Goal: Task Accomplishment & Management: Manage account settings

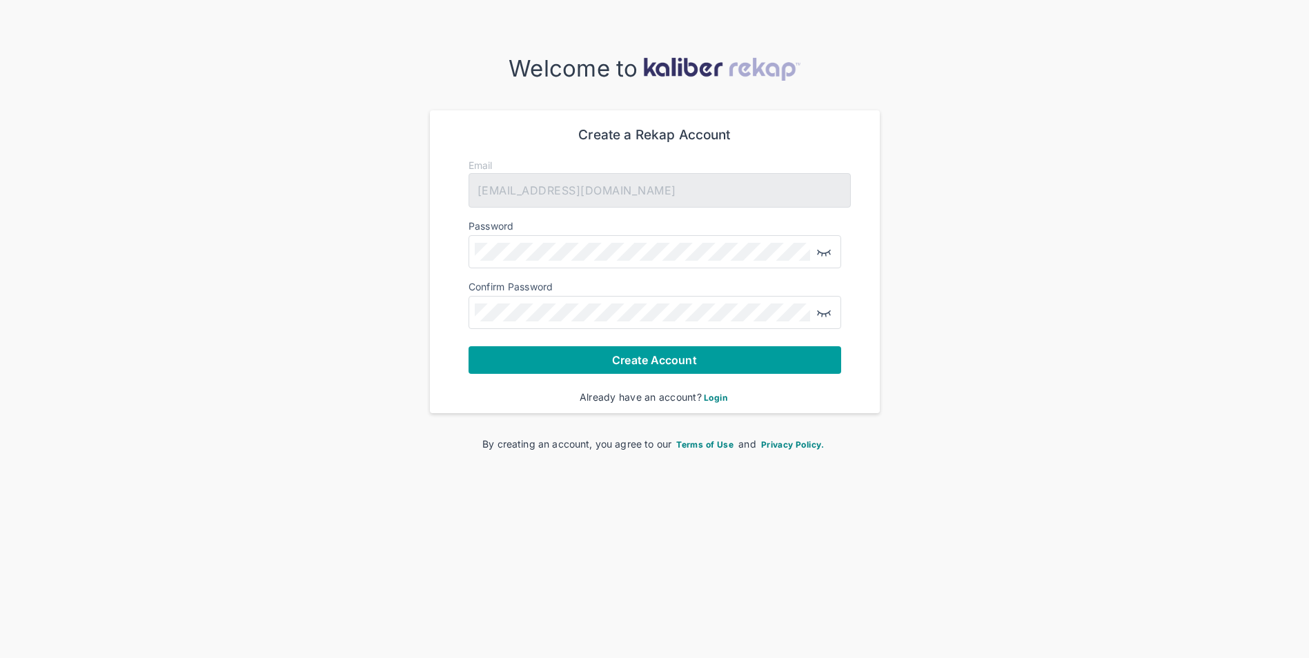
click at [661, 366] on span "Create Account" at bounding box center [654, 360] width 84 height 14
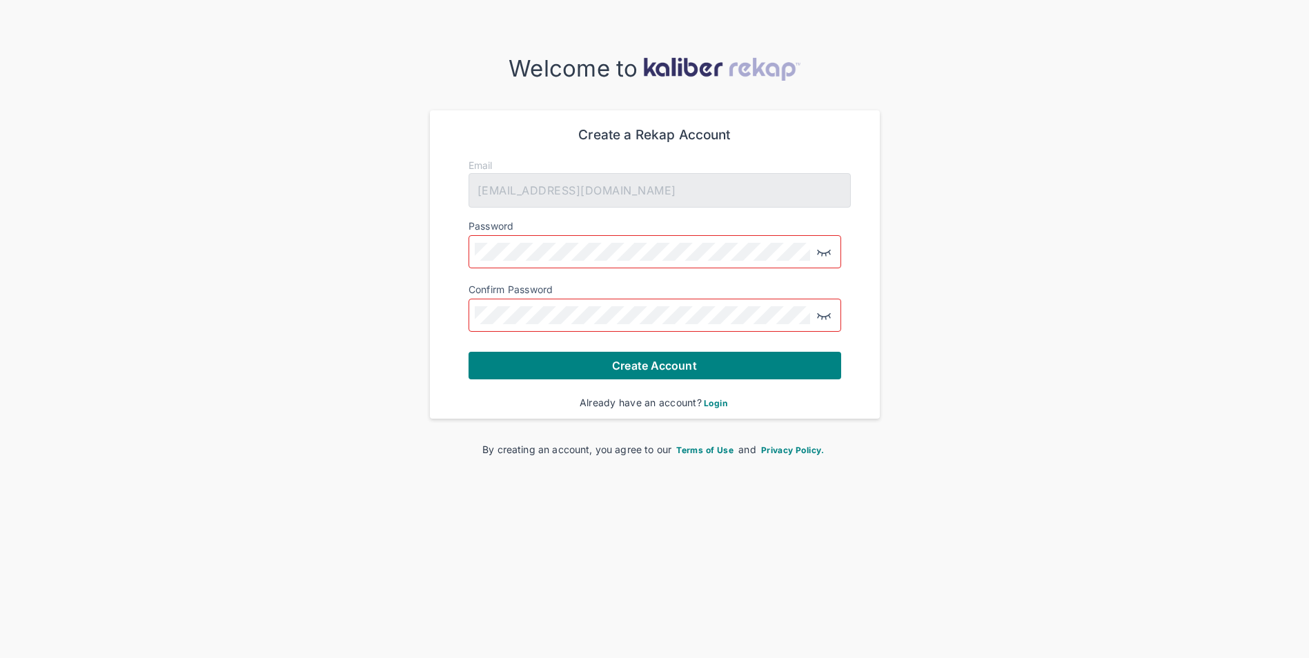
click at [648, 413] on div "Create a Rekap Account Email [EMAIL_ADDRESS][DOMAIN_NAME] Password Confirm Pass…" at bounding box center [655, 264] width 406 height 308
click at [648, 403] on div "Already have an account? Login" at bounding box center [655, 403] width 373 height 14
drag, startPoint x: 915, startPoint y: 424, endPoint x: 988, endPoint y: 408, distance: 74.7
click at [911, 424] on div "Welcome to Create a Rekap Account Email [EMAIL_ADDRESS][DOMAIN_NAME] Password C…" at bounding box center [654, 256] width 1309 height 402
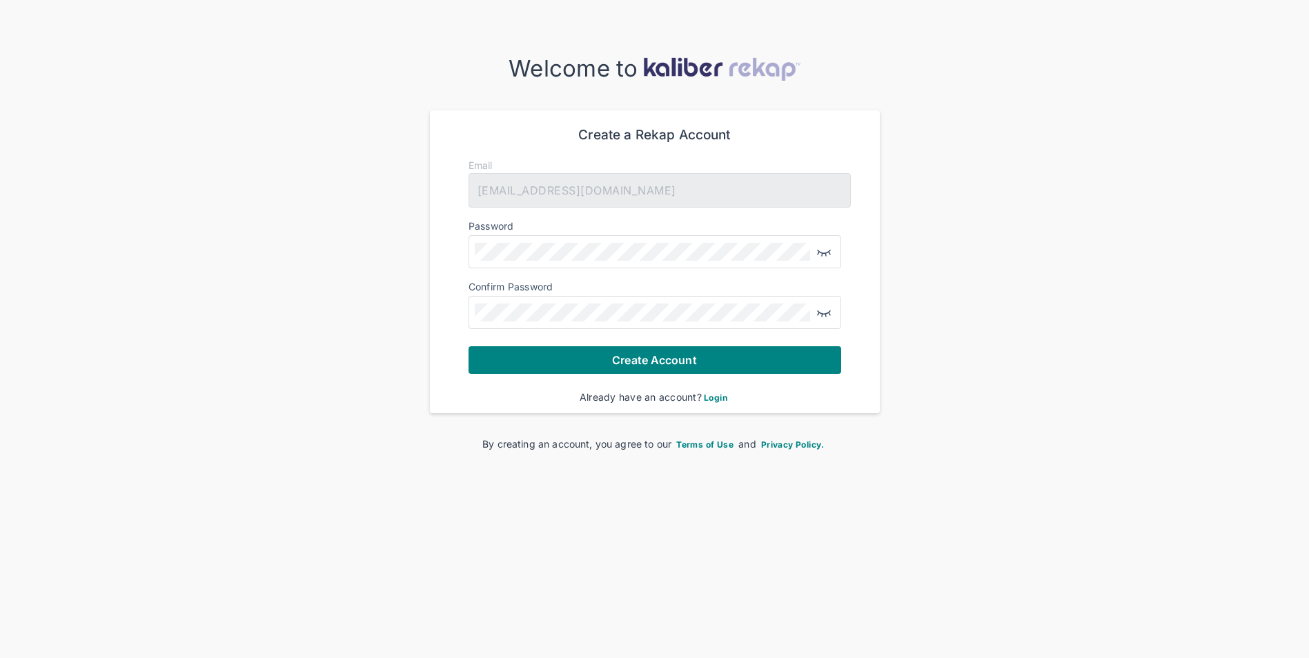
click at [720, 397] on span "Login" at bounding box center [715, 398] width 23 height 10
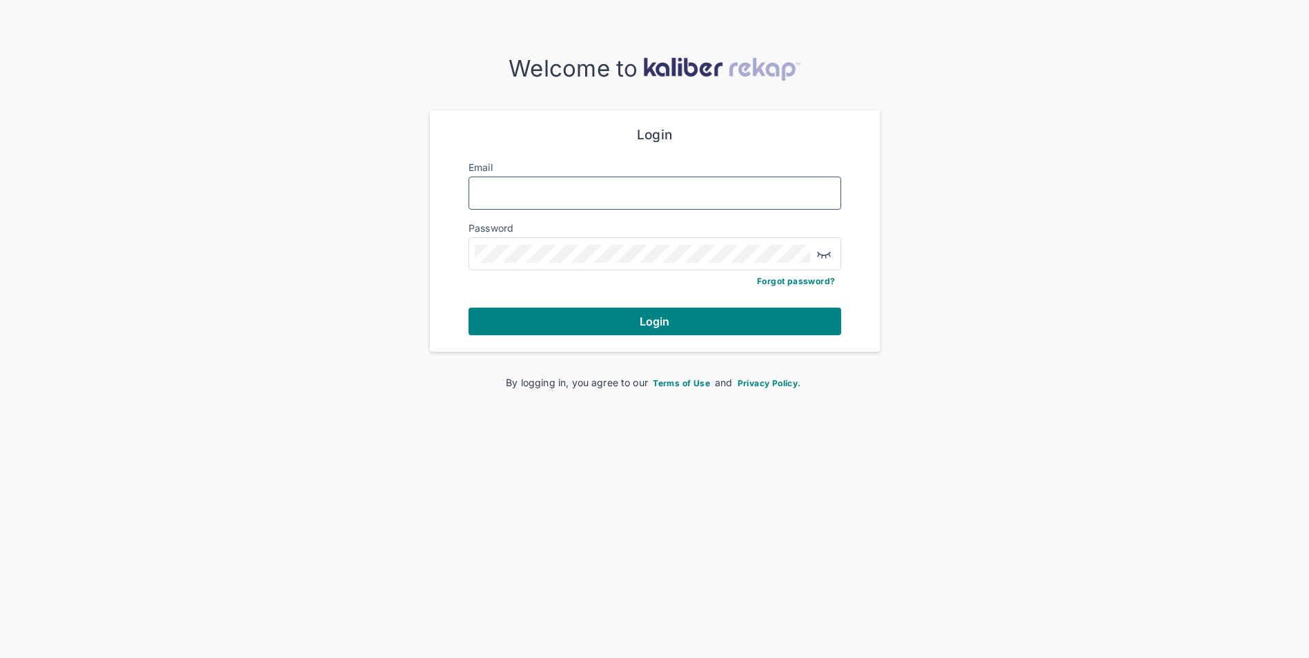
click at [559, 199] on input "Email" at bounding box center [655, 193] width 360 height 18
type input "**********"
click at [827, 257] on img "button" at bounding box center [824, 254] width 17 height 17
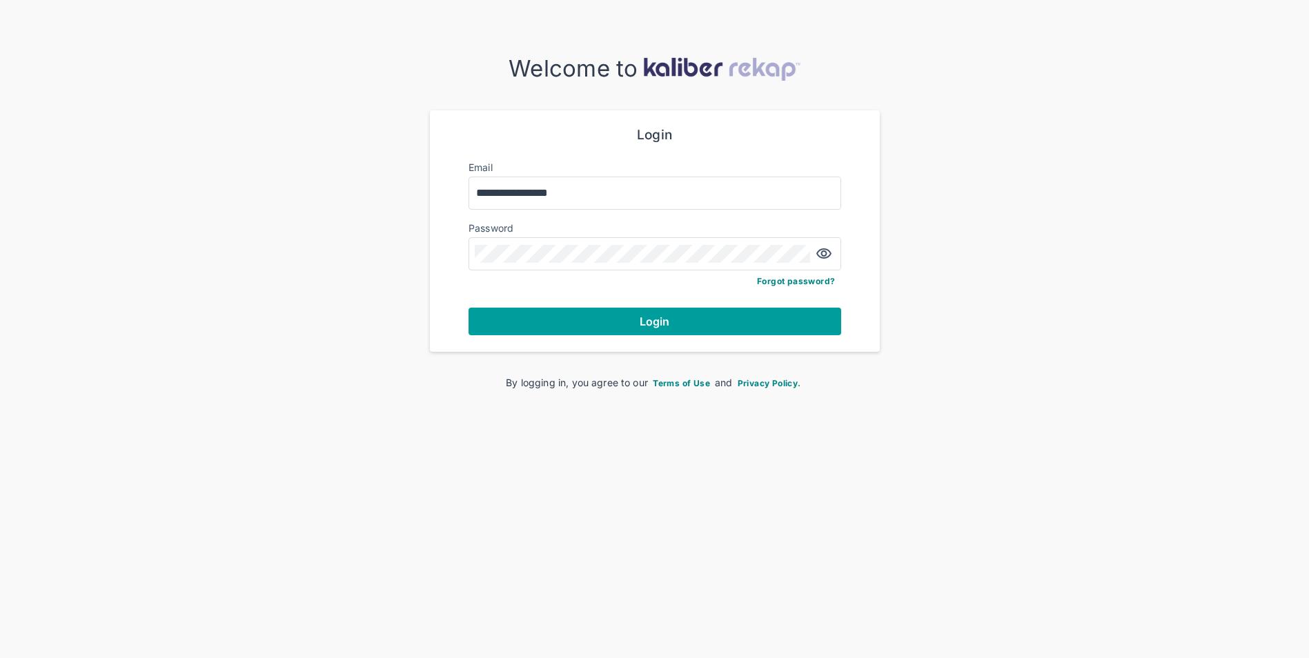
click at [664, 323] on span "Login" at bounding box center [655, 322] width 30 height 14
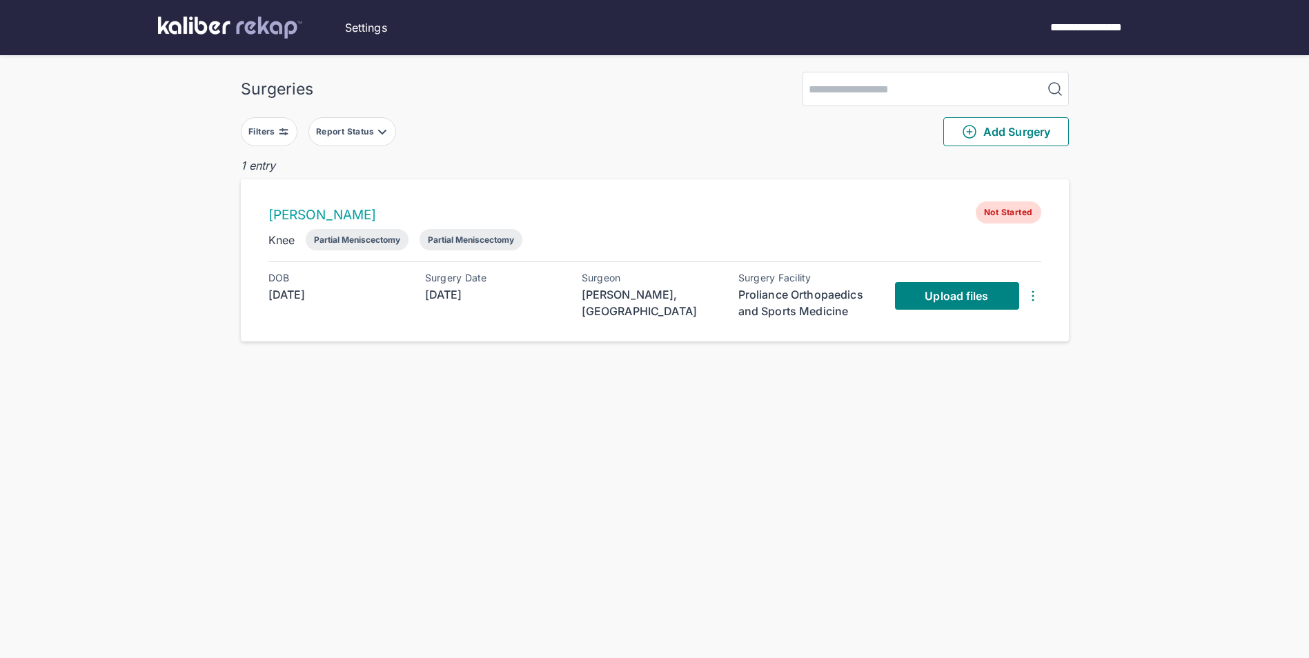
click at [1033, 296] on img at bounding box center [1033, 296] width 17 height 17
drag, startPoint x: 1121, startPoint y: 339, endPoint x: 1102, endPoint y: 329, distance: 21.9
click at [1121, 338] on div "Surgeries Filters Report Status Add Surgery 1 entry [PERSON_NAME] Not Started K…" at bounding box center [654, 356] width 1309 height 713
